Goal: Transaction & Acquisition: Purchase product/service

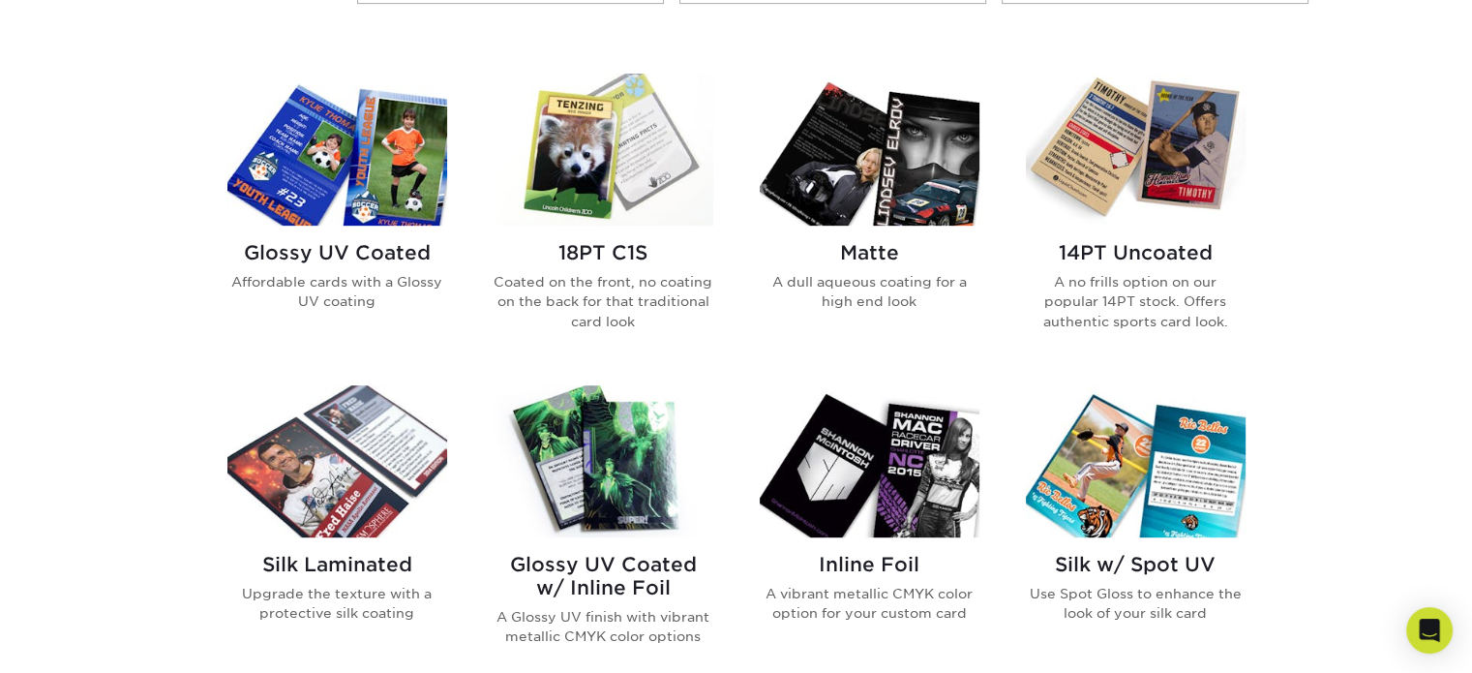
scroll to position [879, 0]
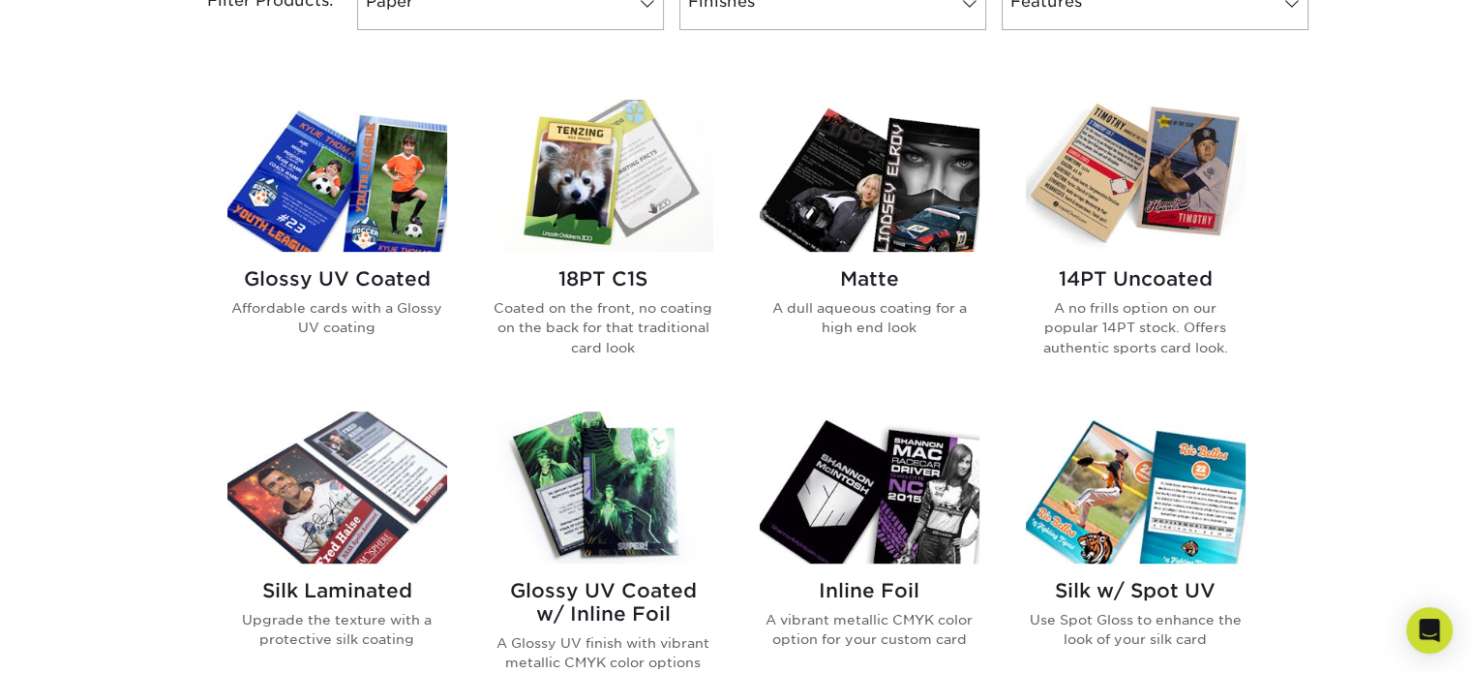
click at [357, 154] on img at bounding box center [337, 176] width 220 height 152
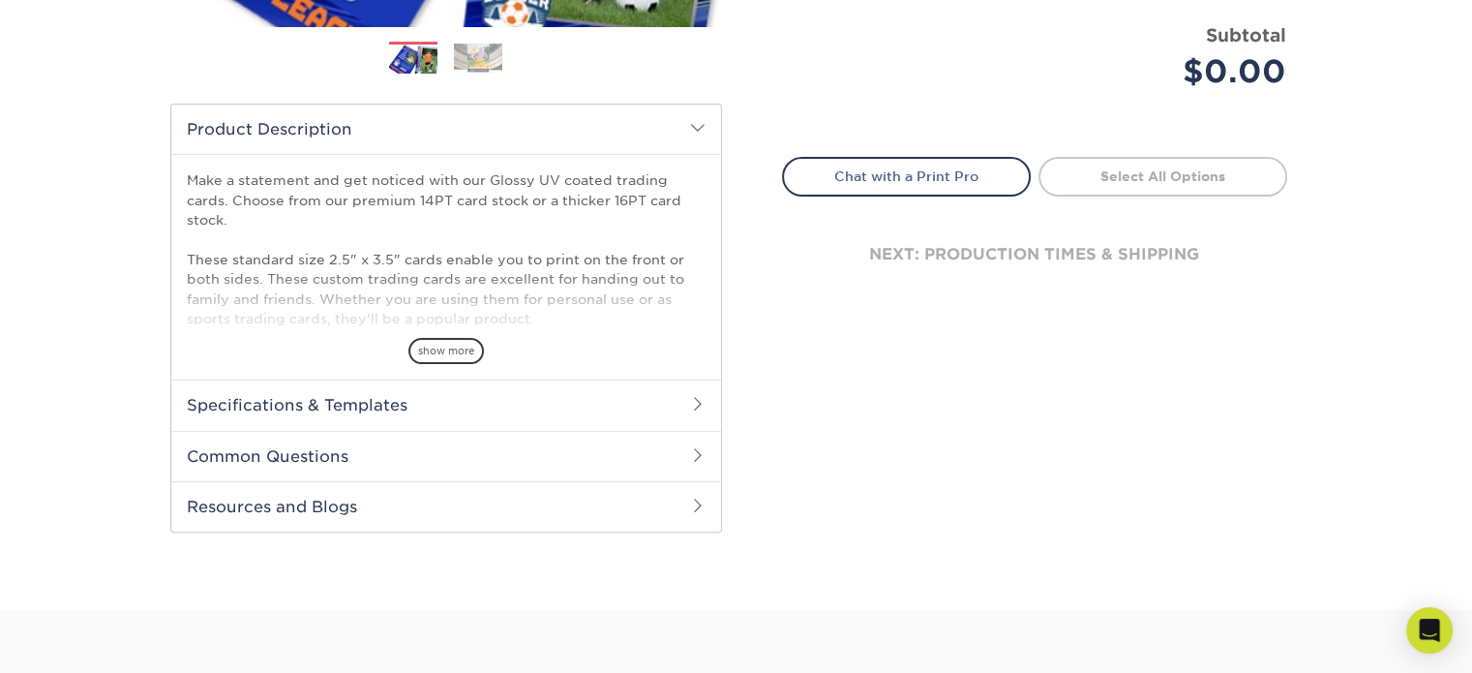
scroll to position [549, 0]
click at [449, 344] on span "show more" at bounding box center [447, 350] width 76 height 26
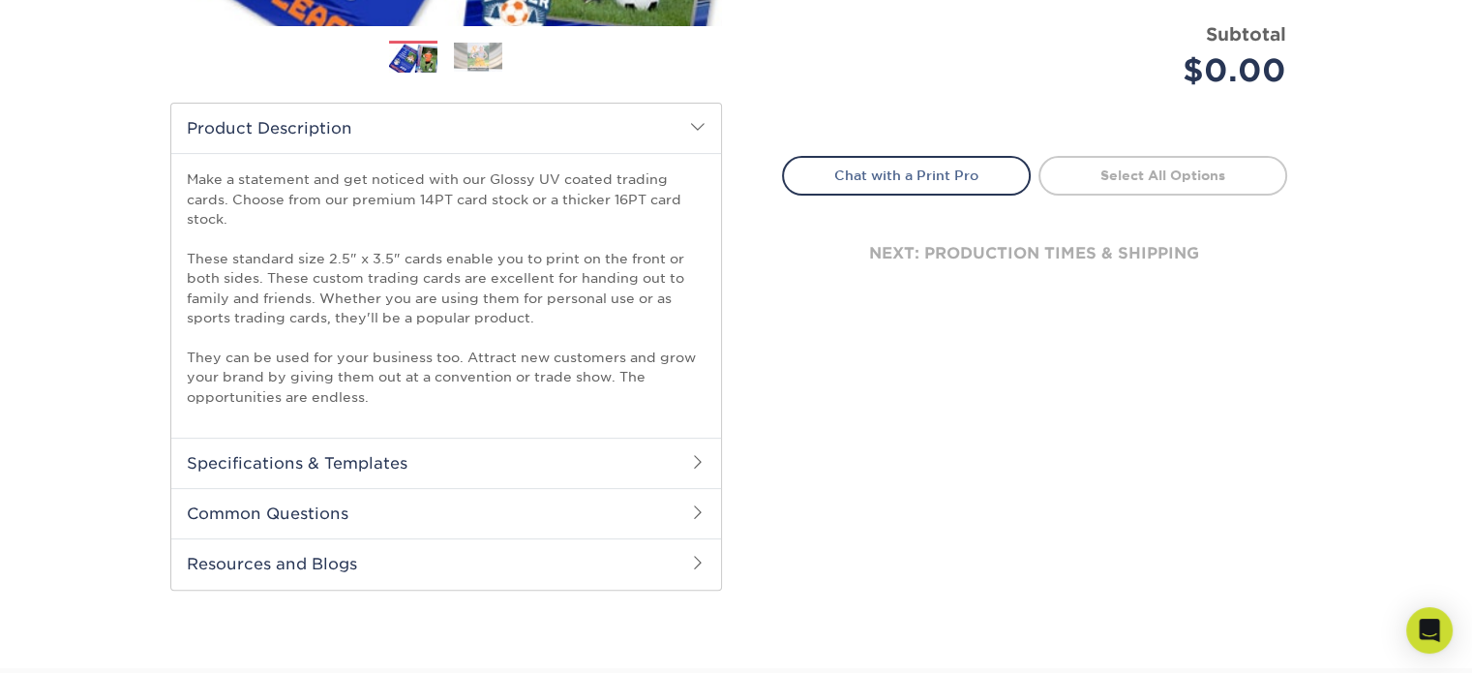
click at [476, 471] on h2 "Specifications & Templates" at bounding box center [446, 463] width 550 height 50
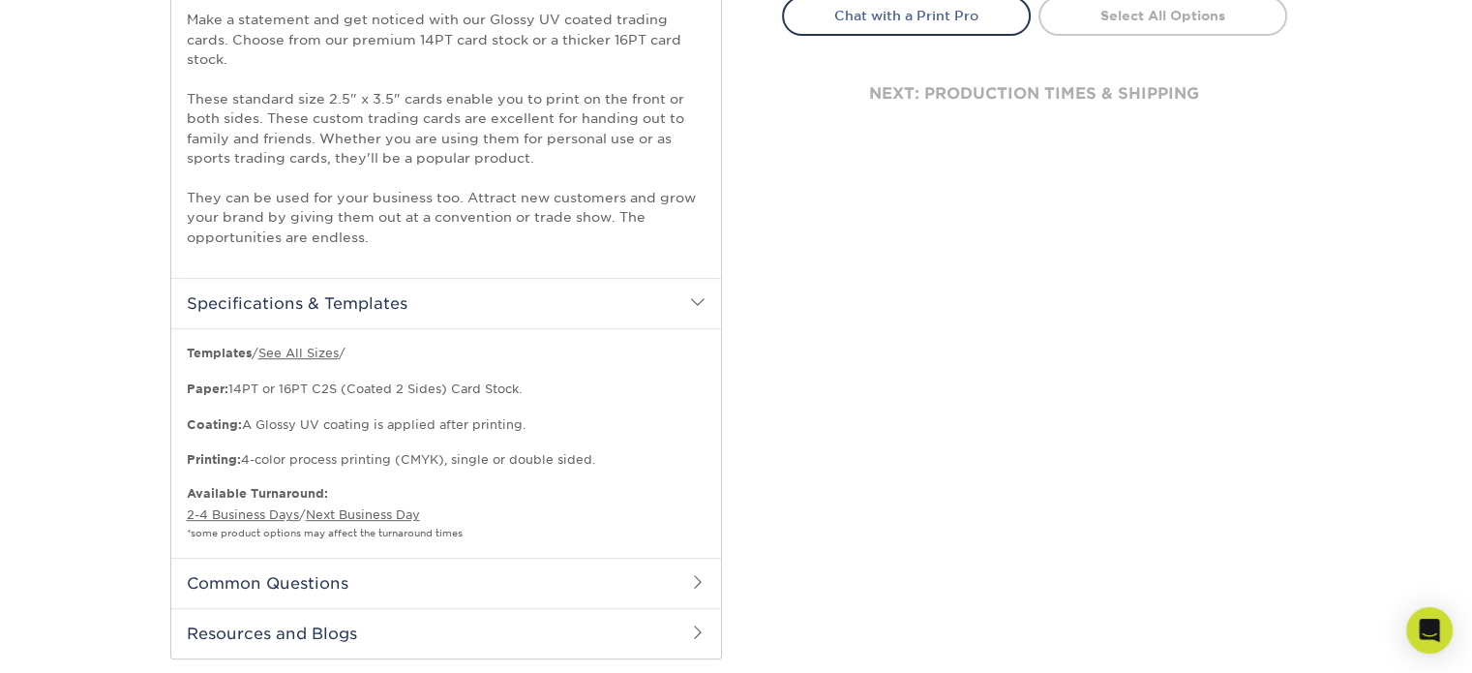
scroll to position [709, 0]
click at [293, 352] on link "See All Sizes" at bounding box center [298, 353] width 80 height 15
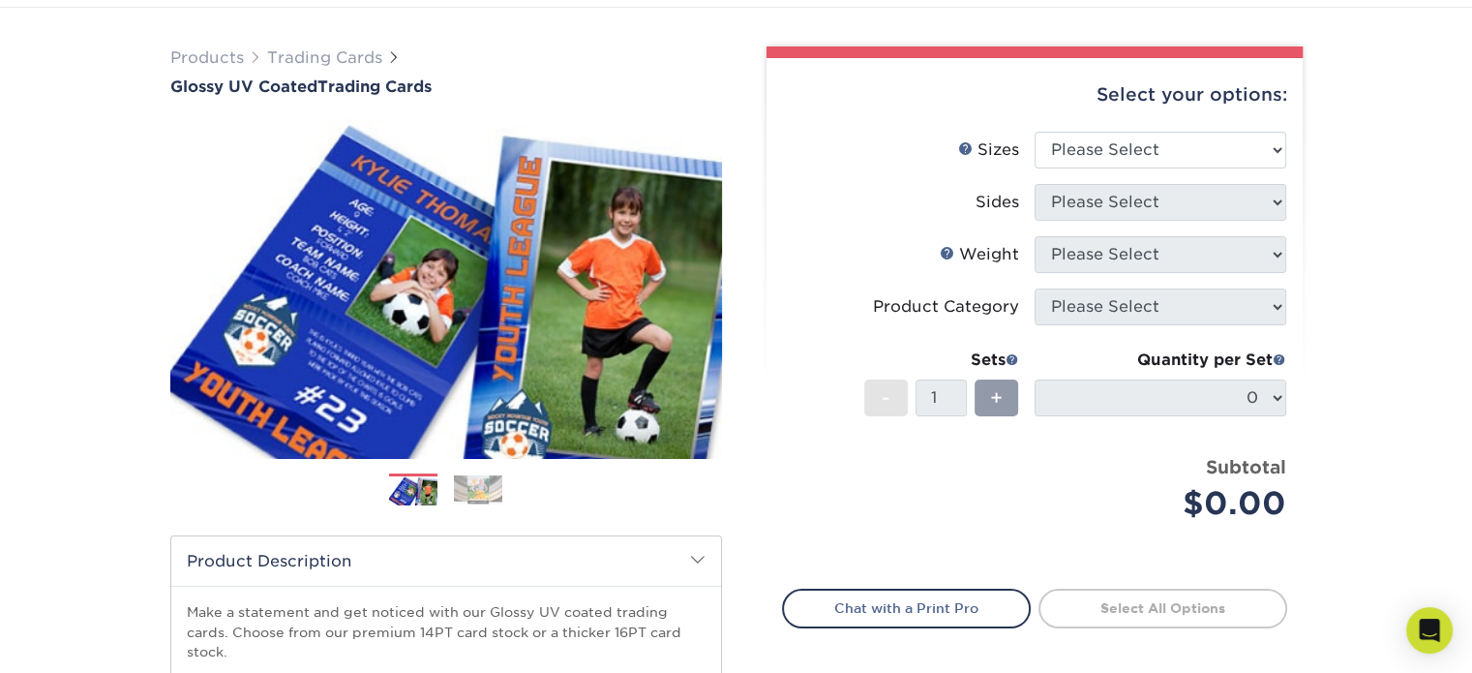
scroll to position [115, 0]
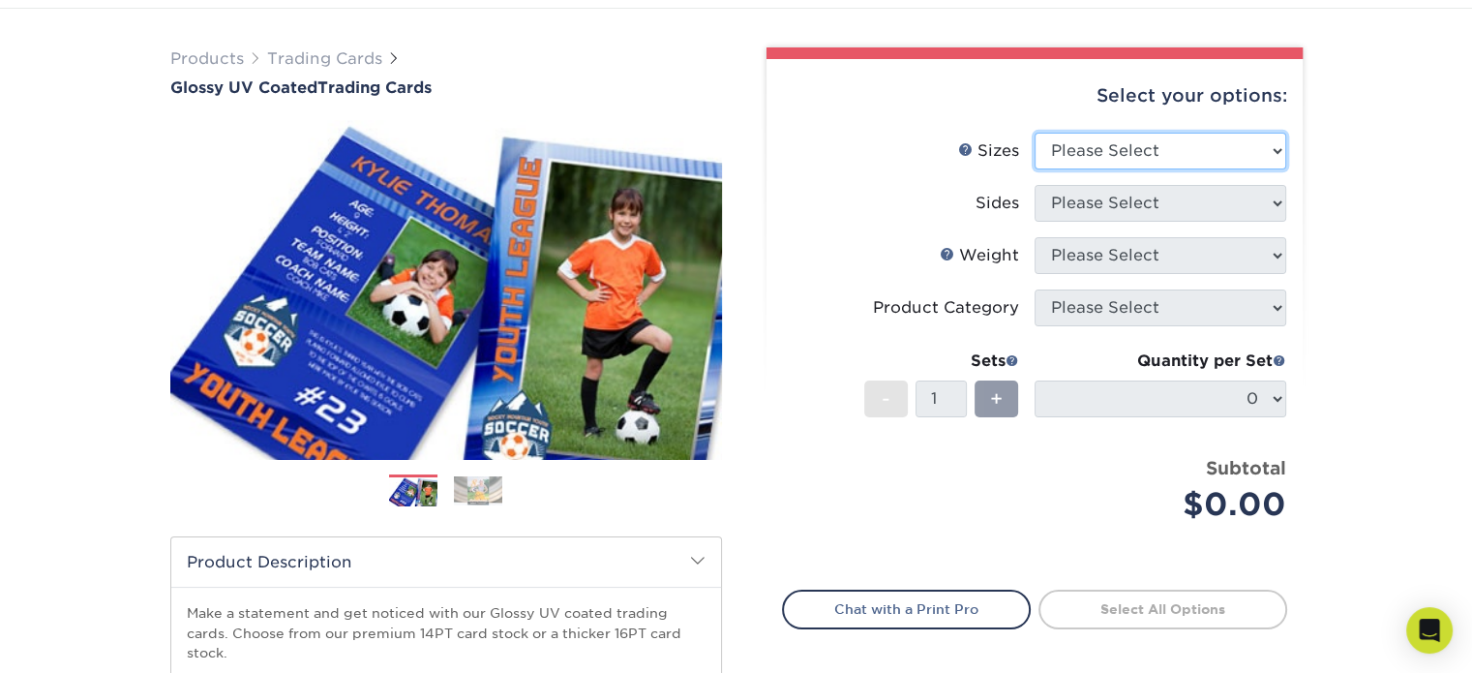
click at [1258, 139] on select "Please Select 2.5" x 3.5"" at bounding box center [1161, 151] width 252 height 37
select select "2.50x3.50"
click at [1035, 133] on select "Please Select 2.5" x 3.5"" at bounding box center [1161, 151] width 252 height 37
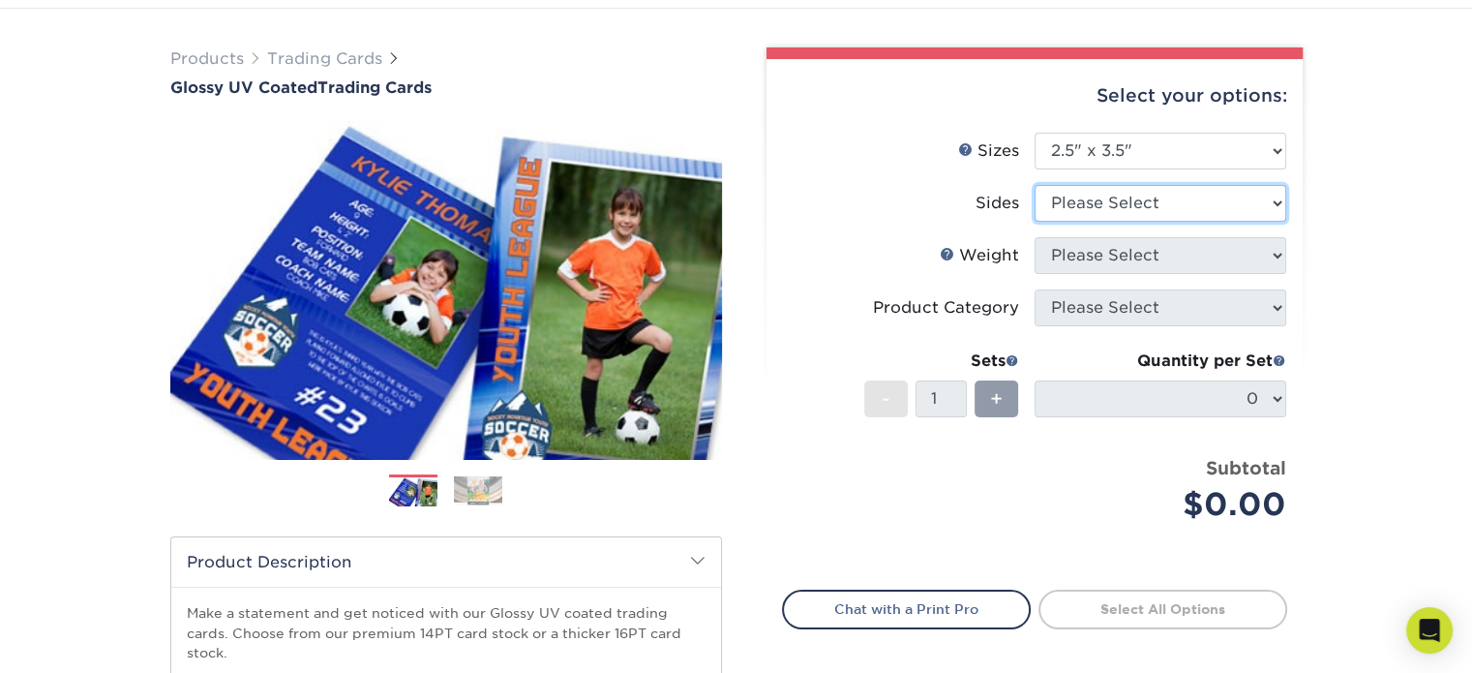
click at [1216, 200] on select "Please Select Print Both Sides Print Front Only" at bounding box center [1161, 203] width 252 height 37
select select "13abbda7-1d64-4f25-8bb2-c179b224825d"
click at [1035, 185] on select "Please Select Print Both Sides Print Front Only" at bounding box center [1161, 203] width 252 height 37
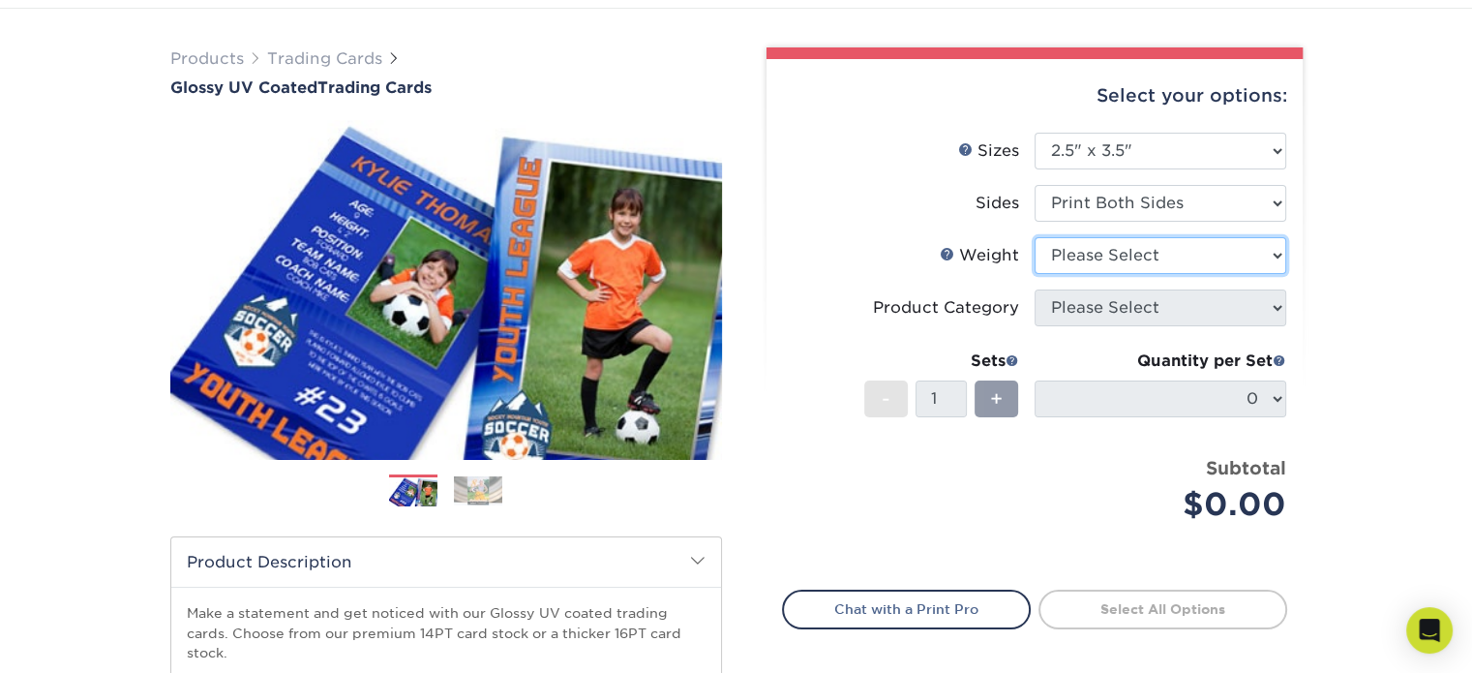
click at [1171, 247] on select "Please Select 16PT 14PT 18PT C1S" at bounding box center [1161, 255] width 252 height 37
select select "16PT"
click at [1035, 237] on select "Please Select 16PT 14PT 18PT C1S" at bounding box center [1161, 255] width 252 height 37
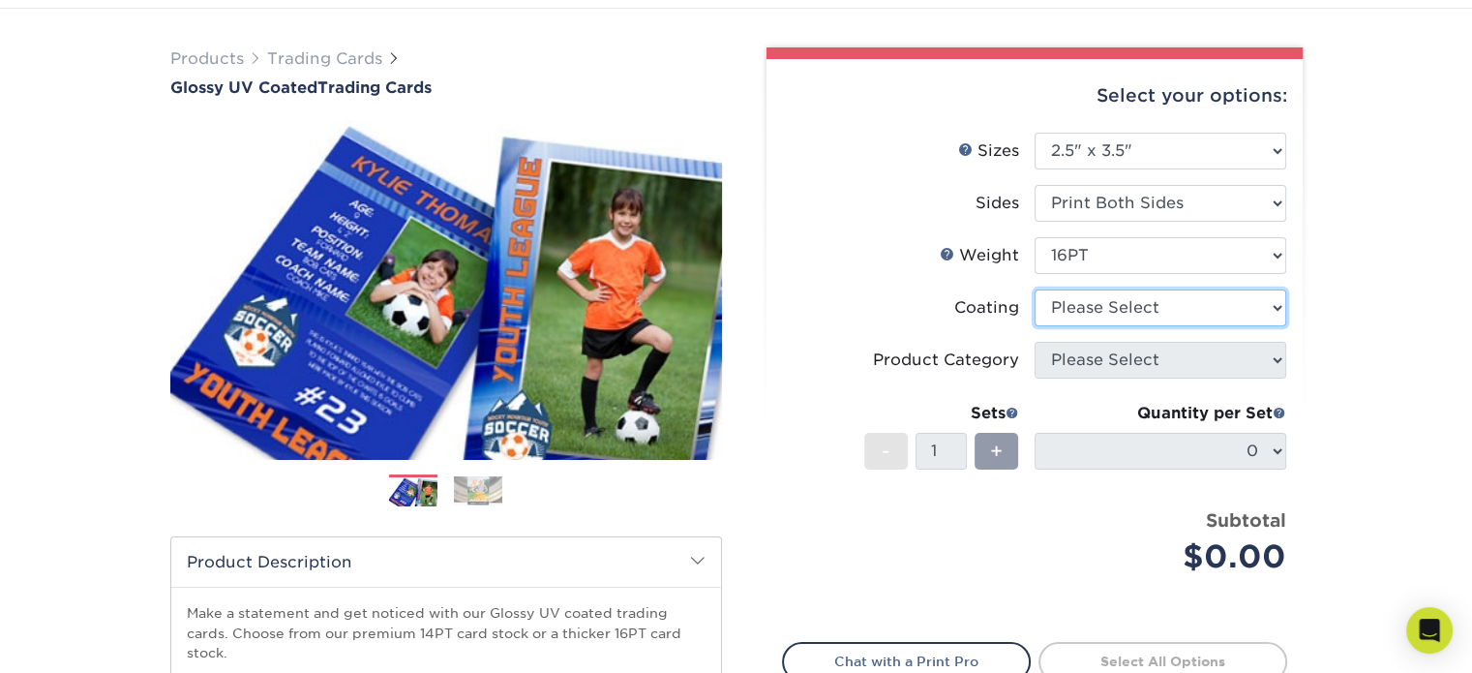
click at [1195, 310] on select at bounding box center [1161, 307] width 252 height 37
select select "ae367451-b2b8-45df-a344-0f05b6a12993"
click at [1035, 289] on select at bounding box center [1161, 307] width 252 height 37
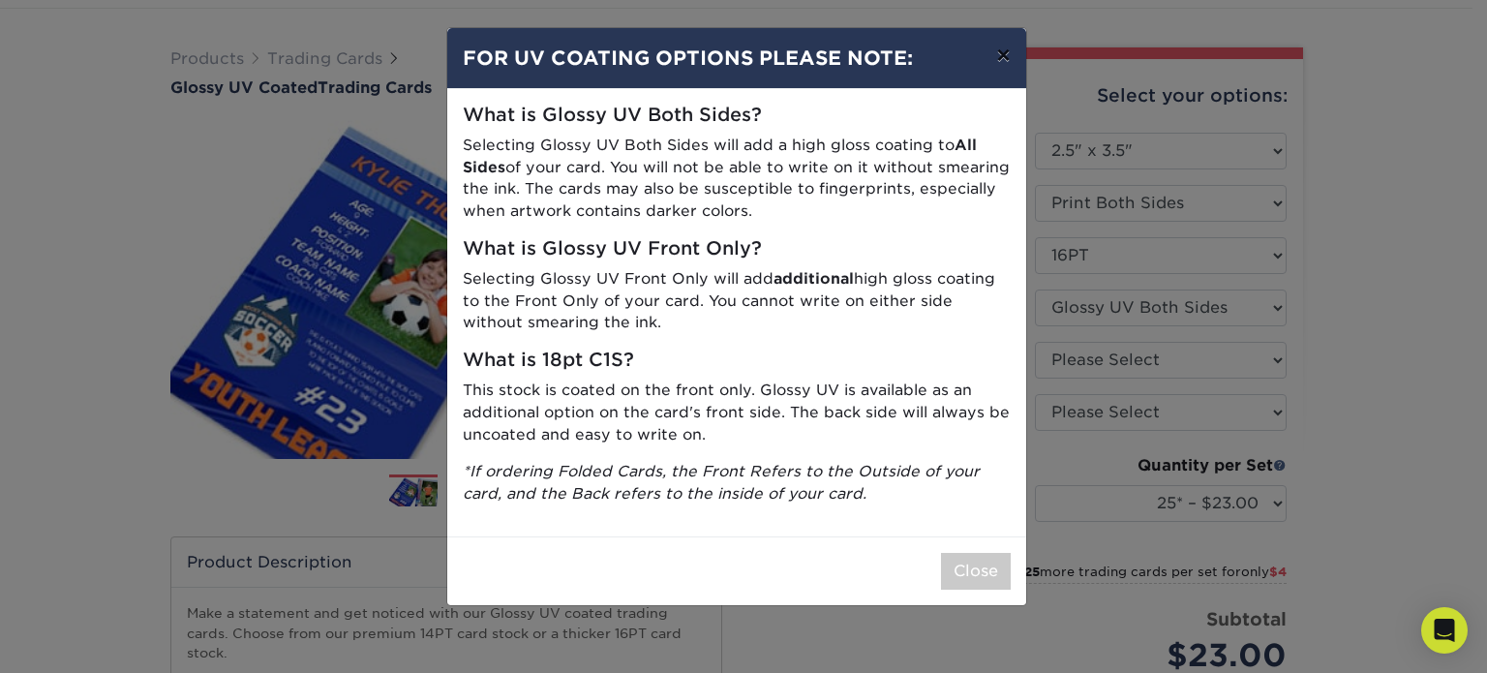
click at [1011, 57] on button "×" at bounding box center [1003, 55] width 45 height 54
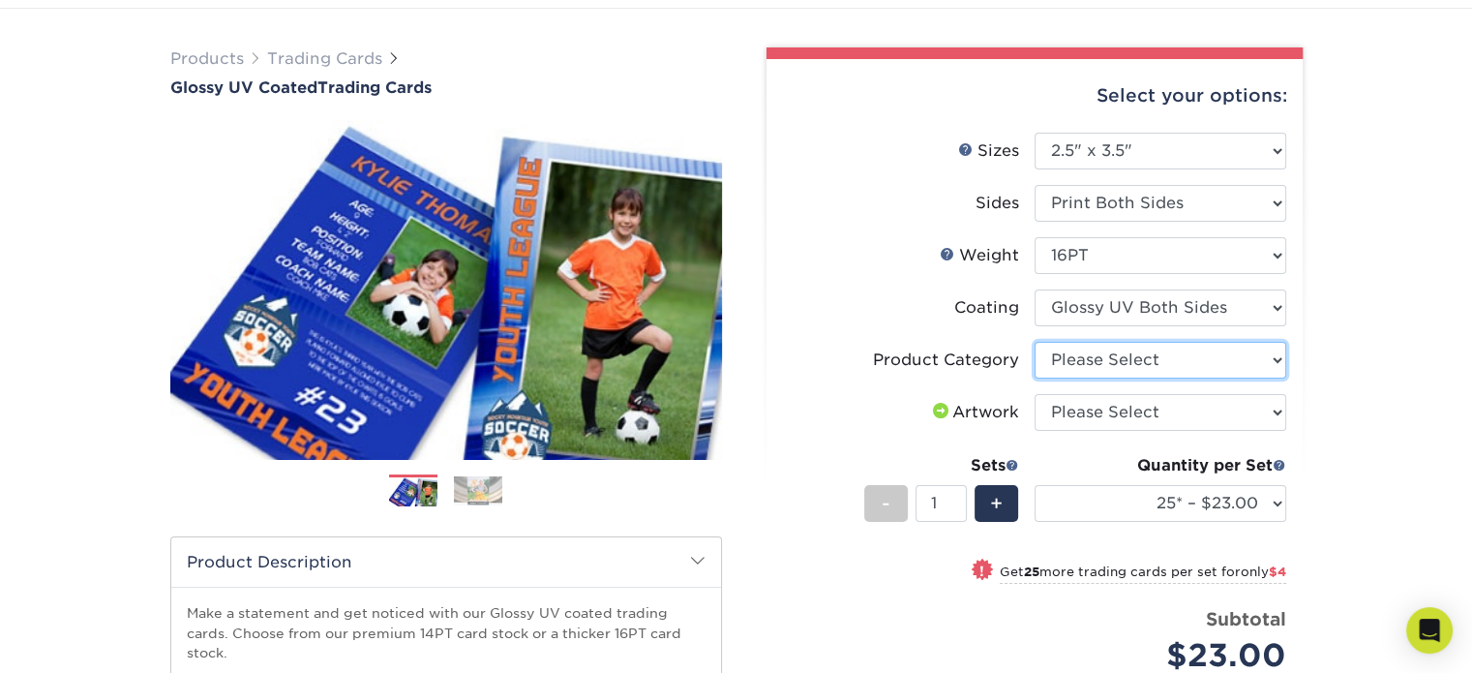
click at [1202, 352] on select "Please Select Trading Cards" at bounding box center [1161, 360] width 252 height 37
select select "c2f9bce9-36c2-409d-b101-c29d9d031e18"
click at [1035, 342] on select "Please Select Trading Cards" at bounding box center [1161, 360] width 252 height 37
click at [1173, 420] on select "Please Select I will upload files I need a design - $100" at bounding box center [1161, 412] width 252 height 37
select select "upload"
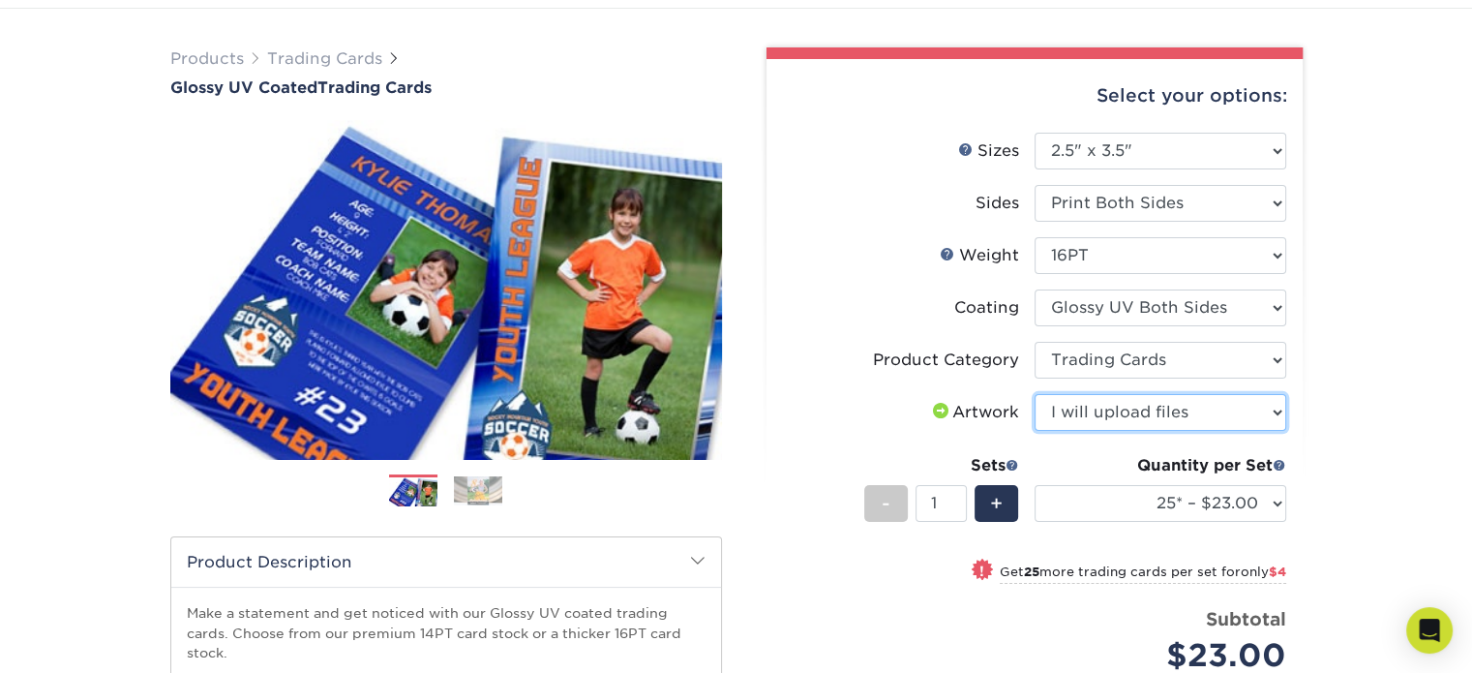
click at [1035, 394] on select "Please Select I will upload files I need a design - $100" at bounding box center [1161, 412] width 252 height 37
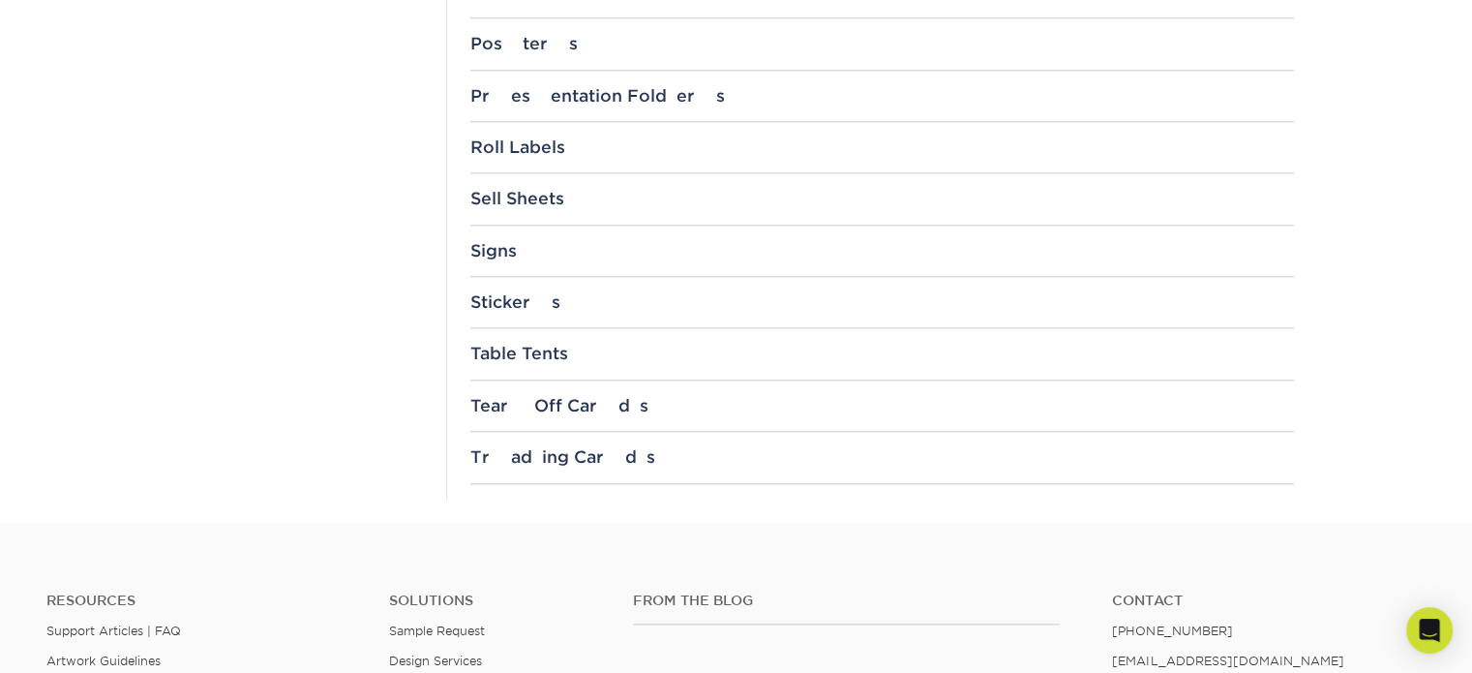
scroll to position [2145, 0]
click at [522, 449] on div "Trading Cards" at bounding box center [882, 456] width 824 height 19
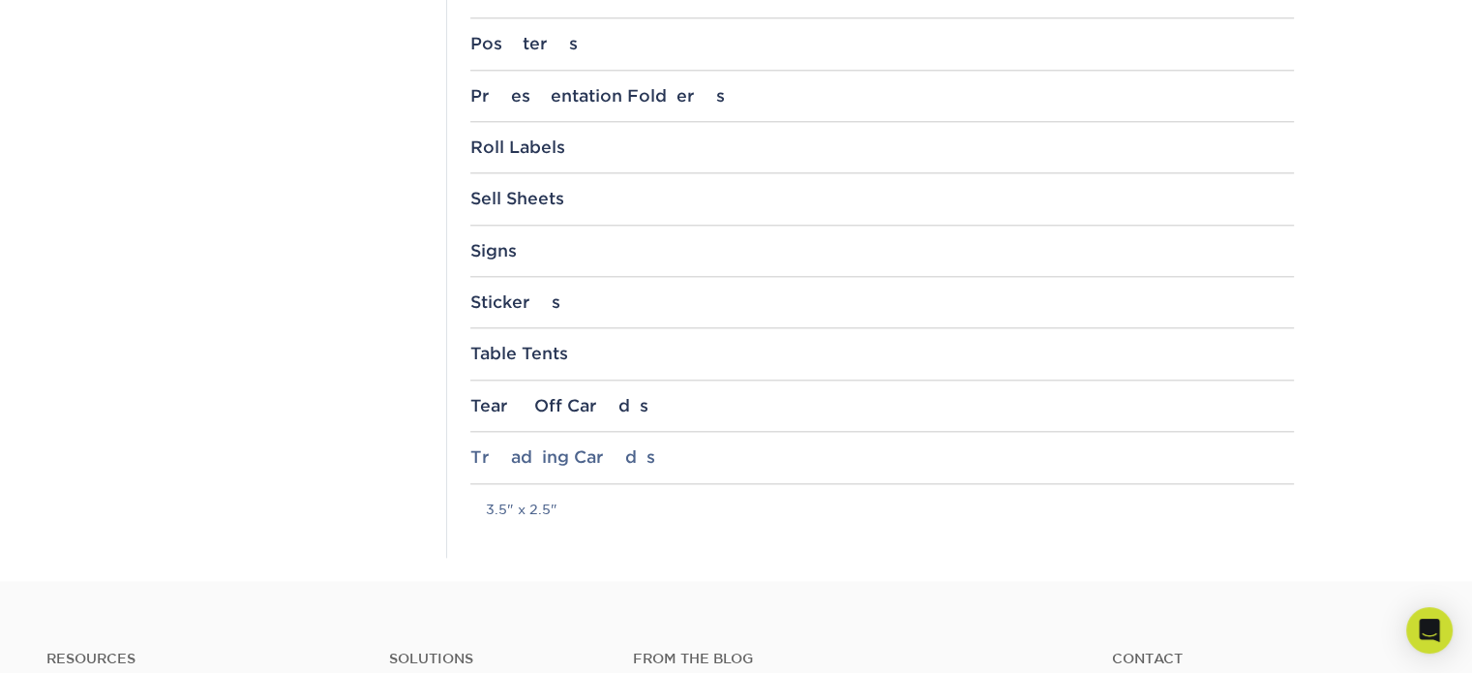
click at [522, 449] on div "Trading Cards" at bounding box center [882, 456] width 824 height 19
